Goal: Navigation & Orientation: Find specific page/section

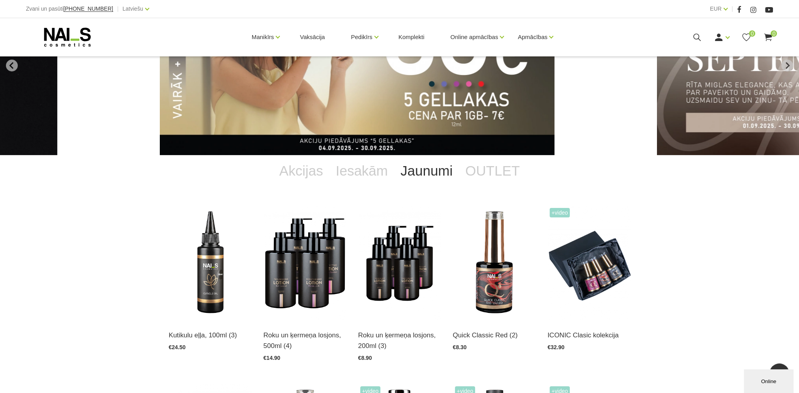
scroll to position [79, 0]
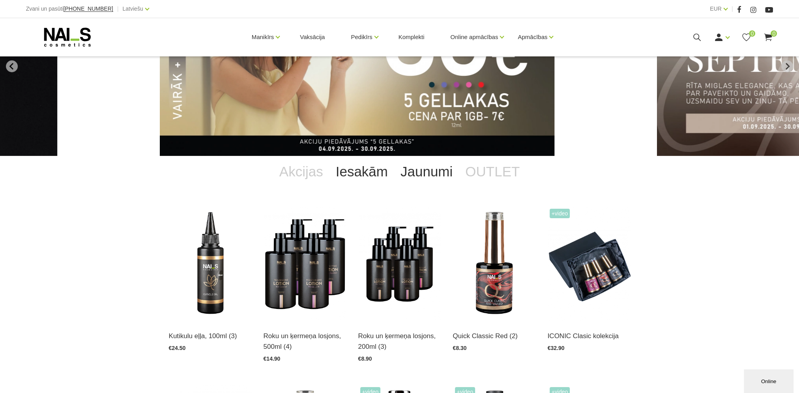
click at [373, 174] on link "Iesakām" at bounding box center [361, 172] width 65 height 32
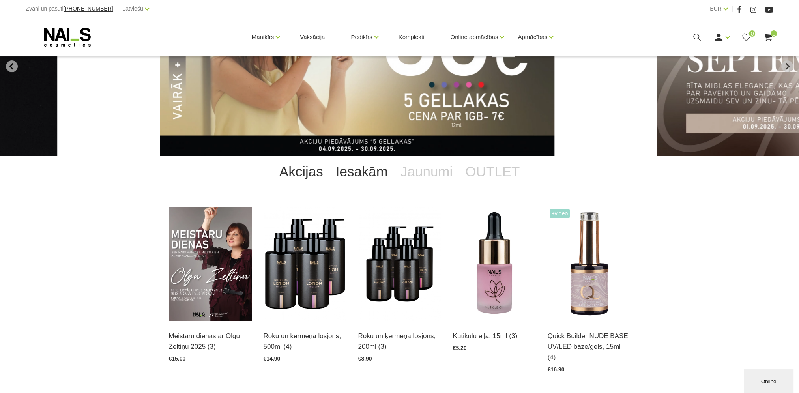
click at [314, 176] on link "Akcijas" at bounding box center [301, 172] width 56 height 32
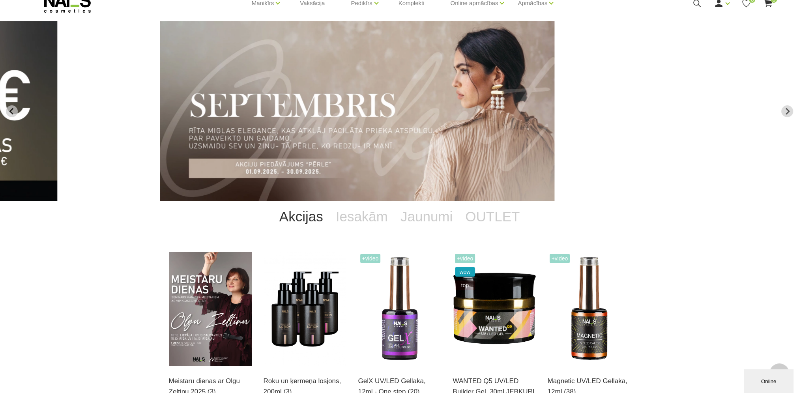
scroll to position [0, 0]
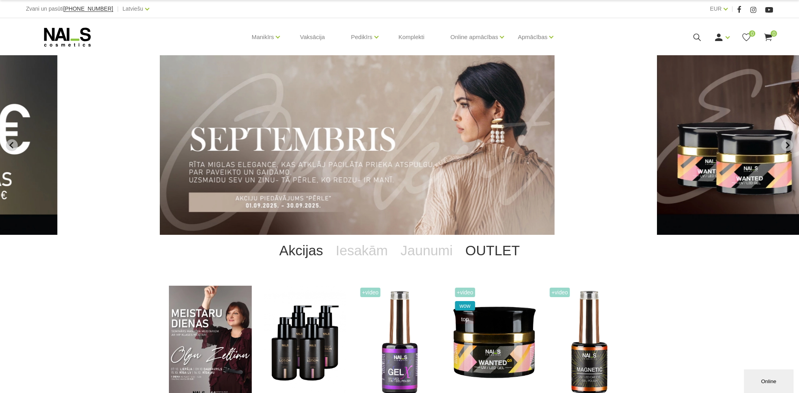
click at [494, 250] on link "OUTLET" at bounding box center [492, 251] width 67 height 32
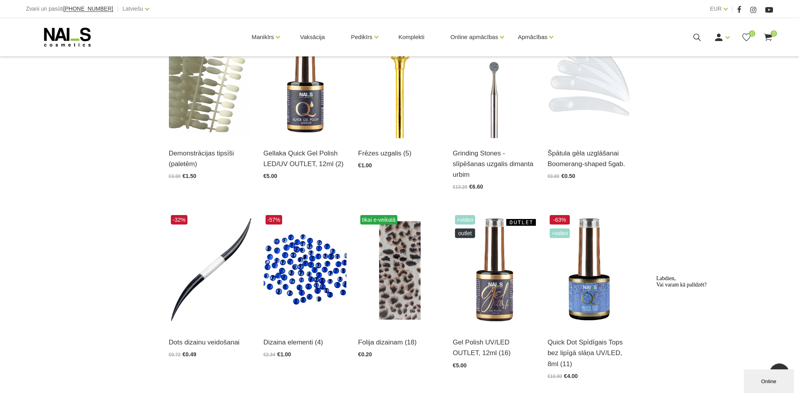
scroll to position [64, 0]
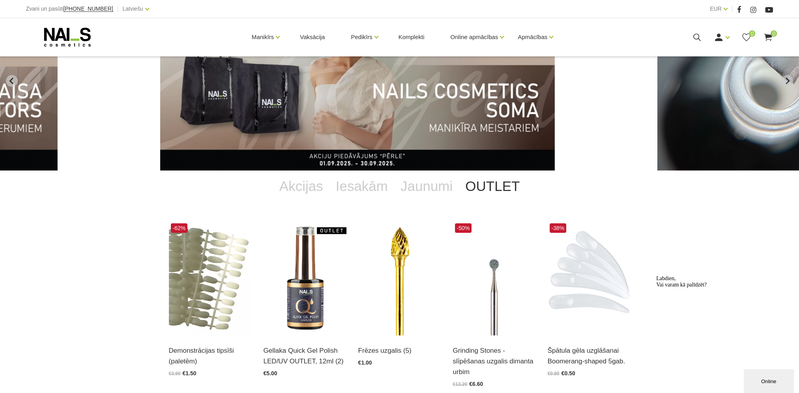
click at [442, 198] on link "Jaunumi" at bounding box center [426, 186] width 65 height 32
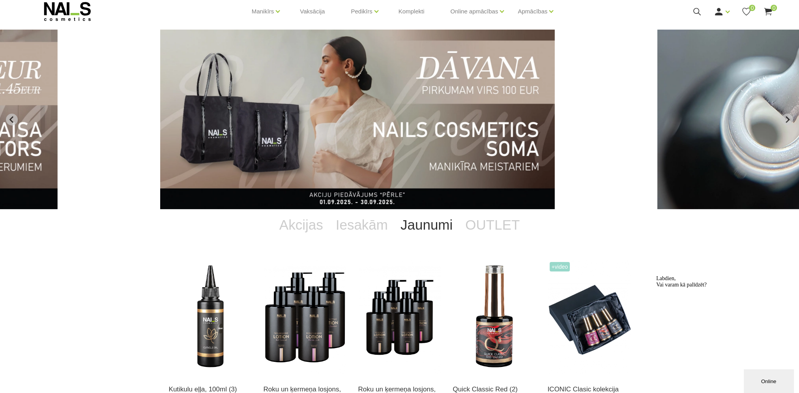
scroll to position [0, 0]
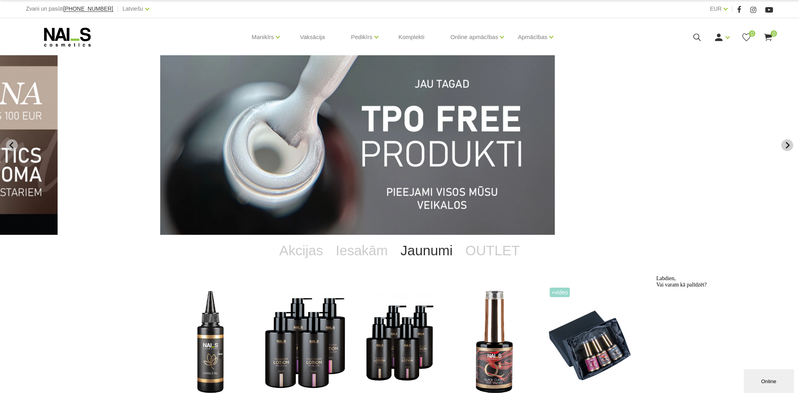
click at [783, 144] on button "Next slide" at bounding box center [787, 145] width 12 height 12
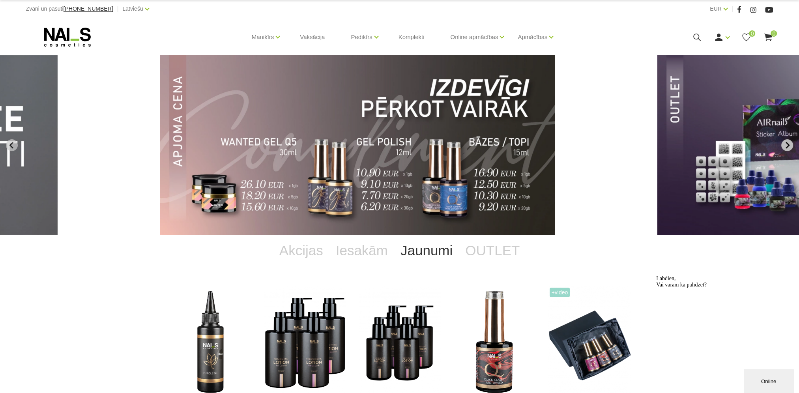
click at [782, 144] on button "Next slide" at bounding box center [787, 145] width 12 height 12
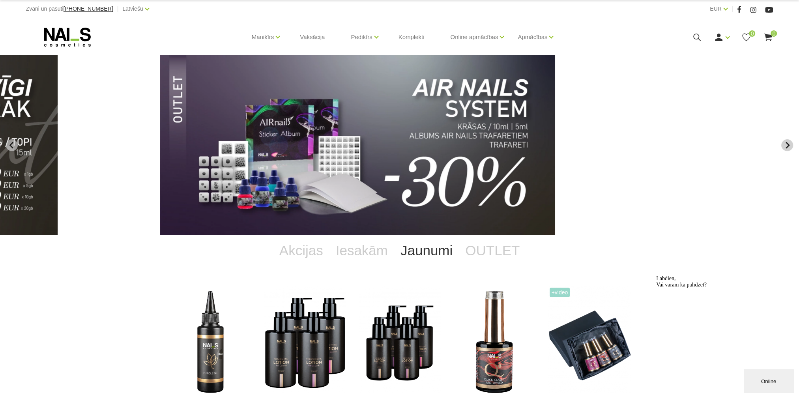
click at [782, 144] on button "Next slide" at bounding box center [787, 145] width 12 height 12
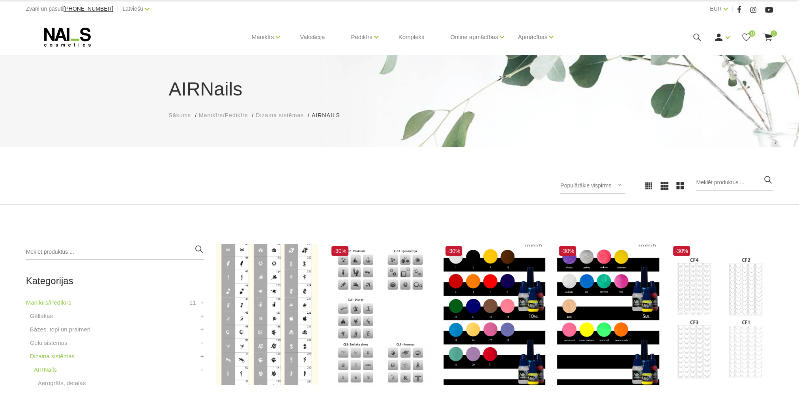
click at [82, 38] on use at bounding box center [67, 37] width 47 height 19
